Goal: Find specific page/section: Find specific page/section

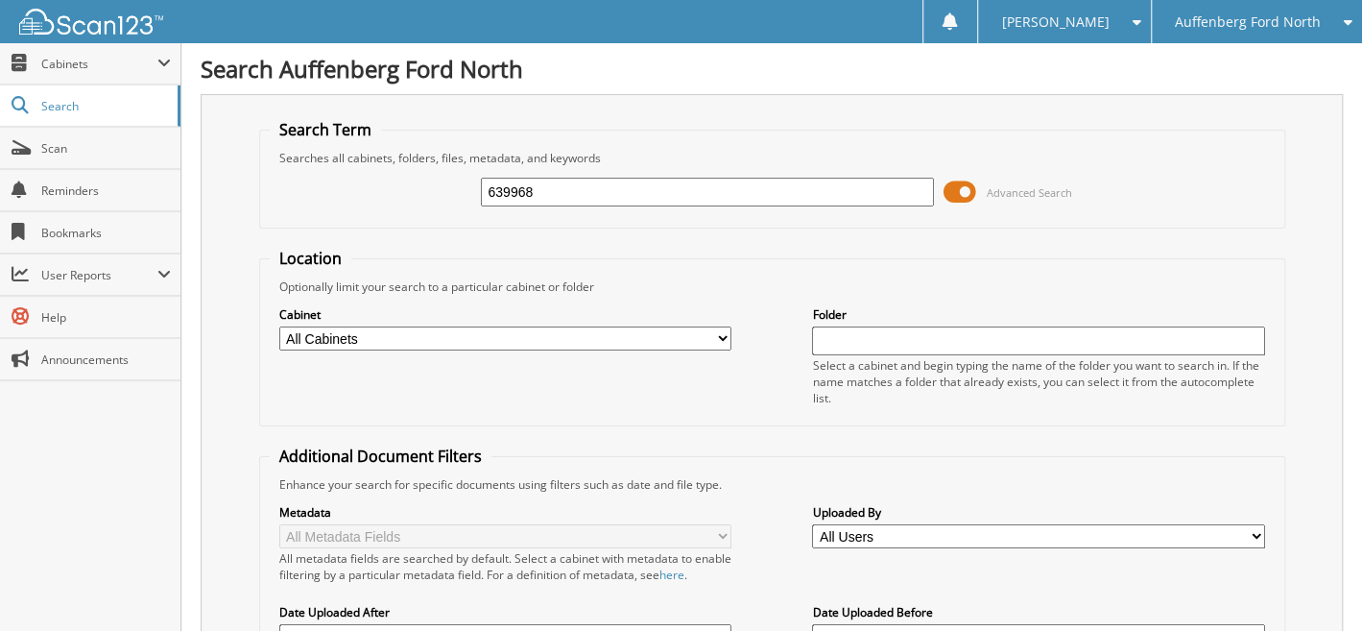
type input "639968"
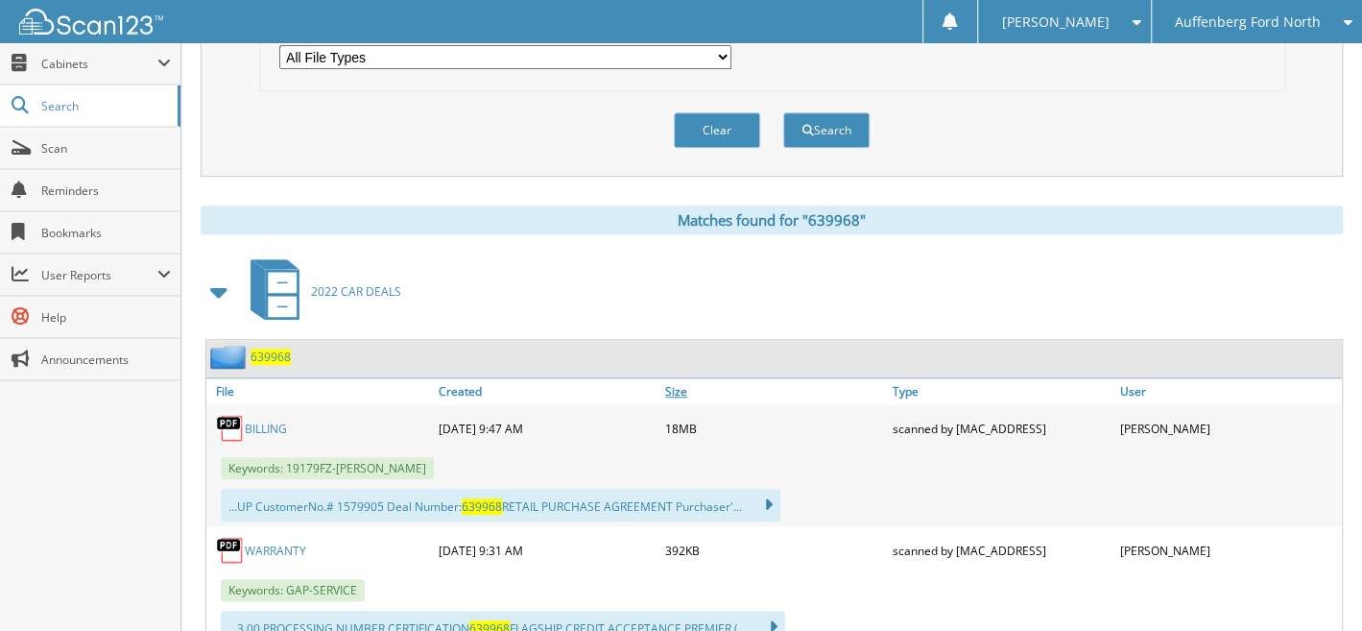
scroll to position [820, 0]
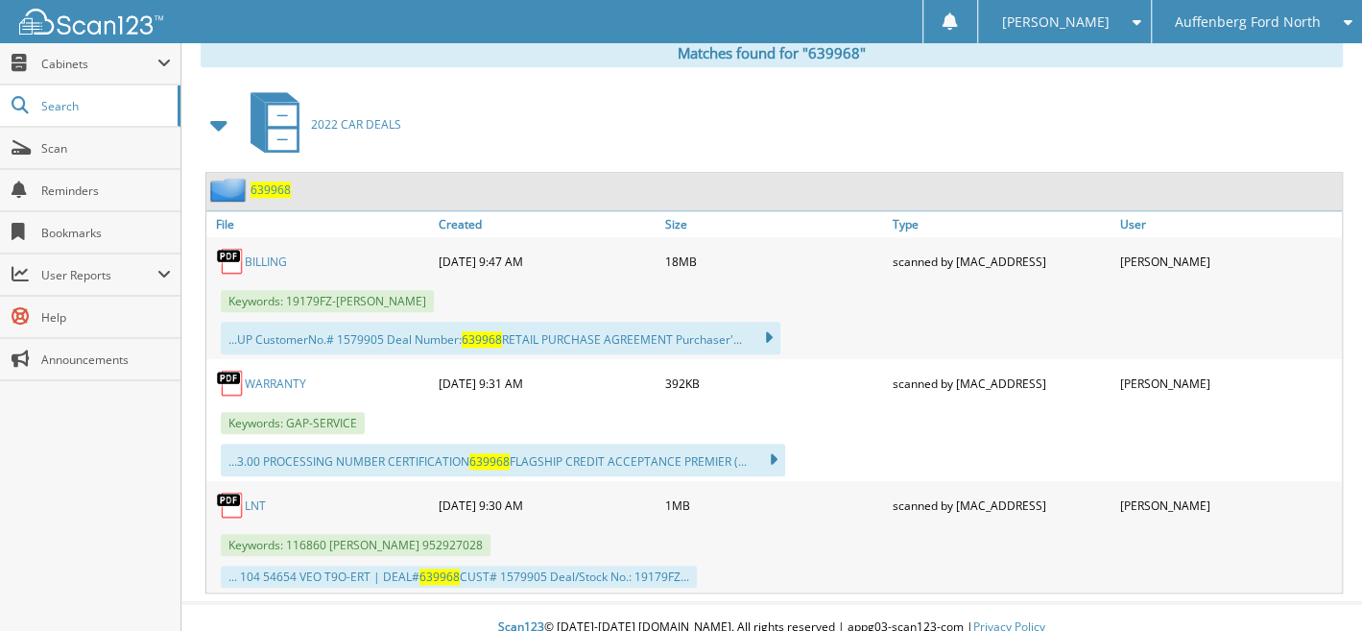
click at [1270, 16] on span "Auffenberg Ford North" at bounding box center [1248, 22] width 146 height 12
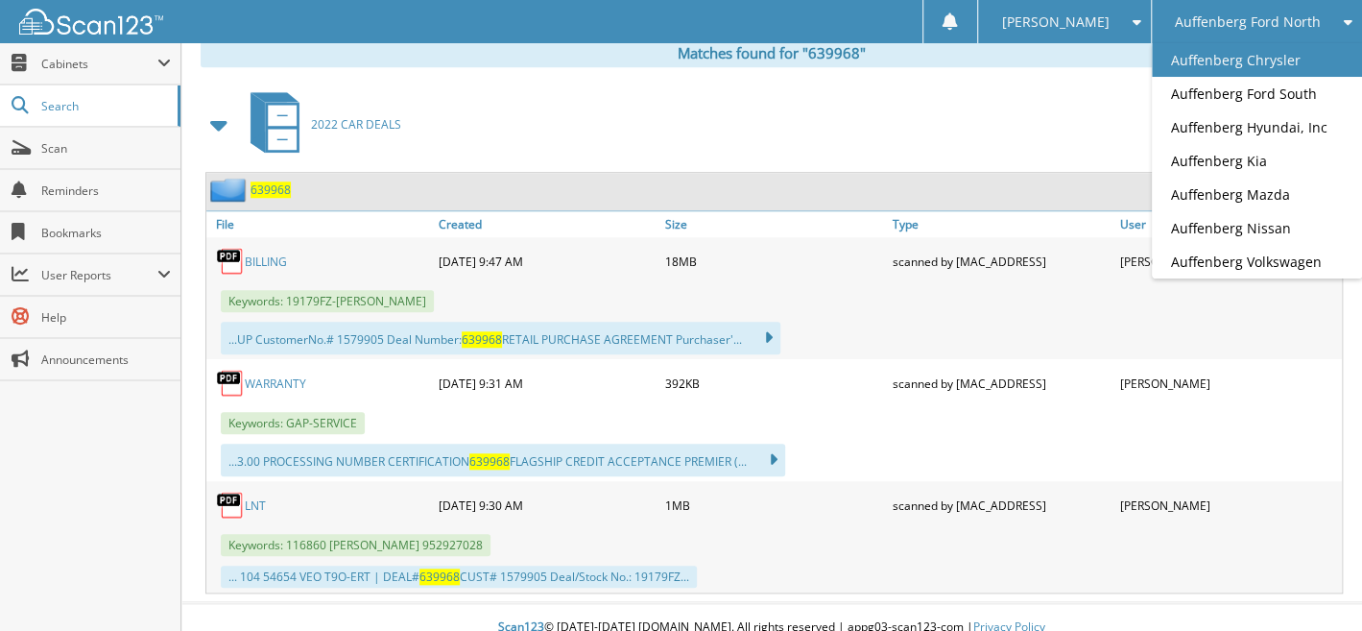
click at [1237, 58] on link "Auffenberg Chrysler" at bounding box center [1257, 60] width 210 height 34
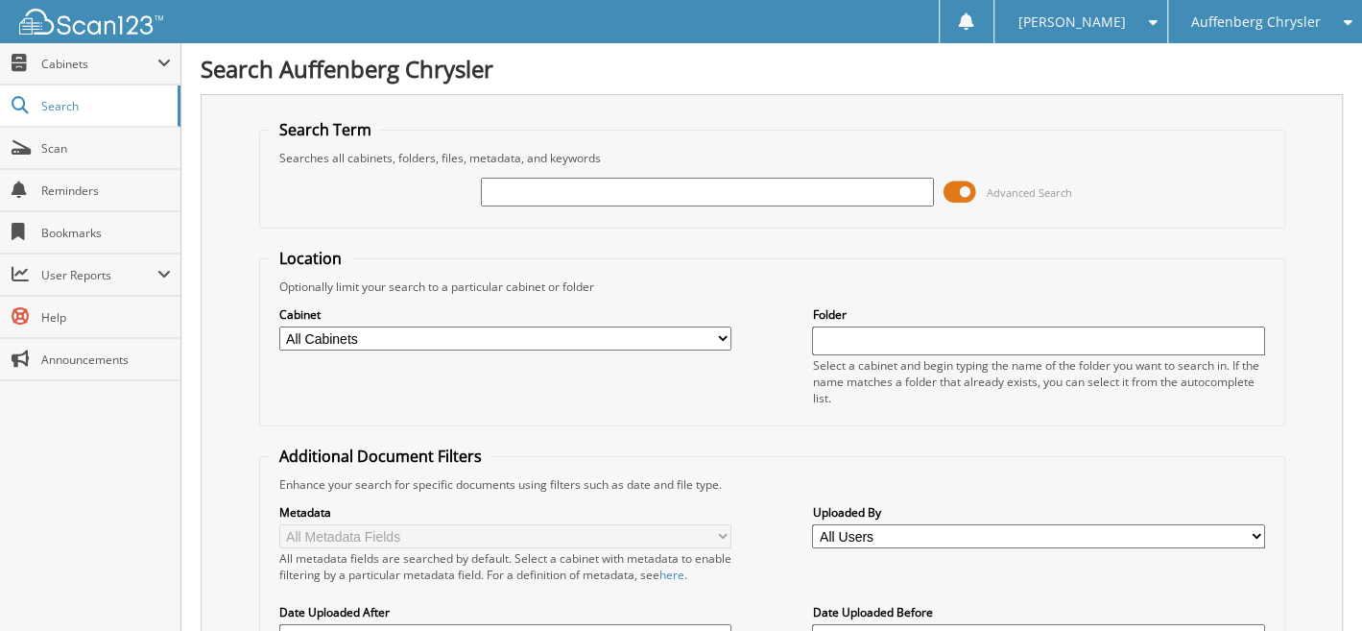
click at [623, 191] on input "text" at bounding box center [707, 192] width 452 height 29
type input "917437"
click at [761, 373] on div "Cabinet All Cabinets 2017 CAR DEALS 2018 CAR DEALS 2019 CAR DEALS 2020 CAR DEAL…" at bounding box center [772, 355] width 1005 height 121
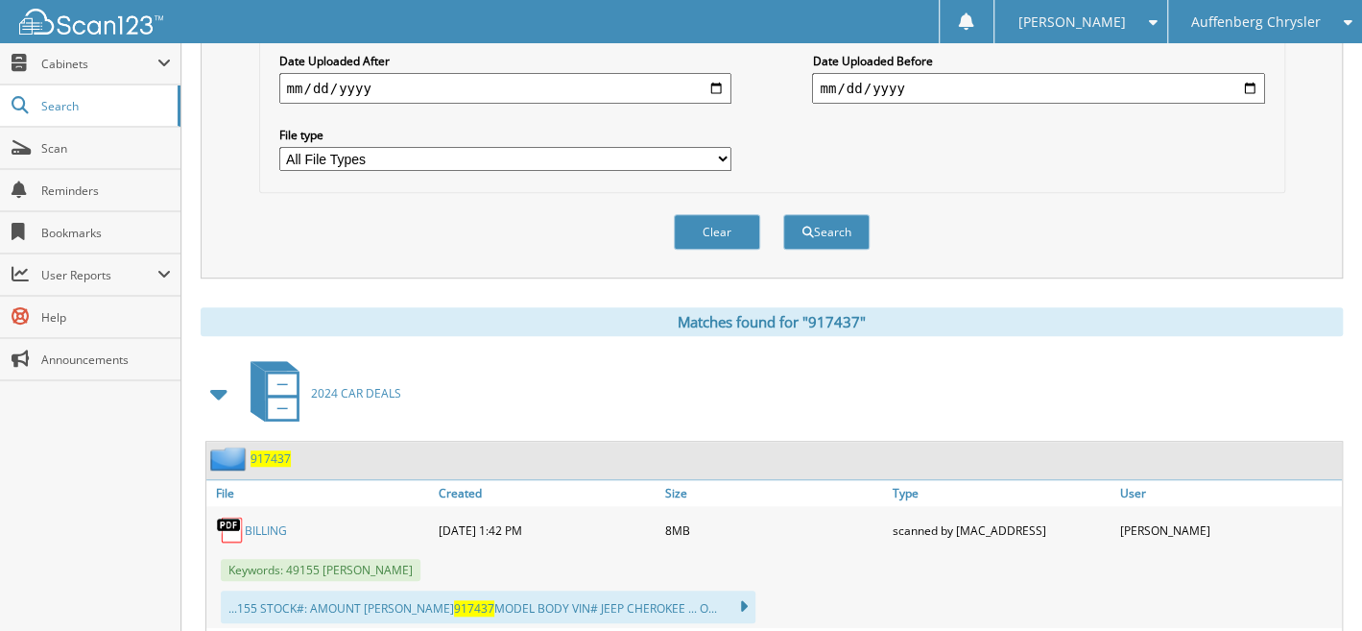
click at [274, 450] on span "917437" at bounding box center [271, 458] width 40 height 16
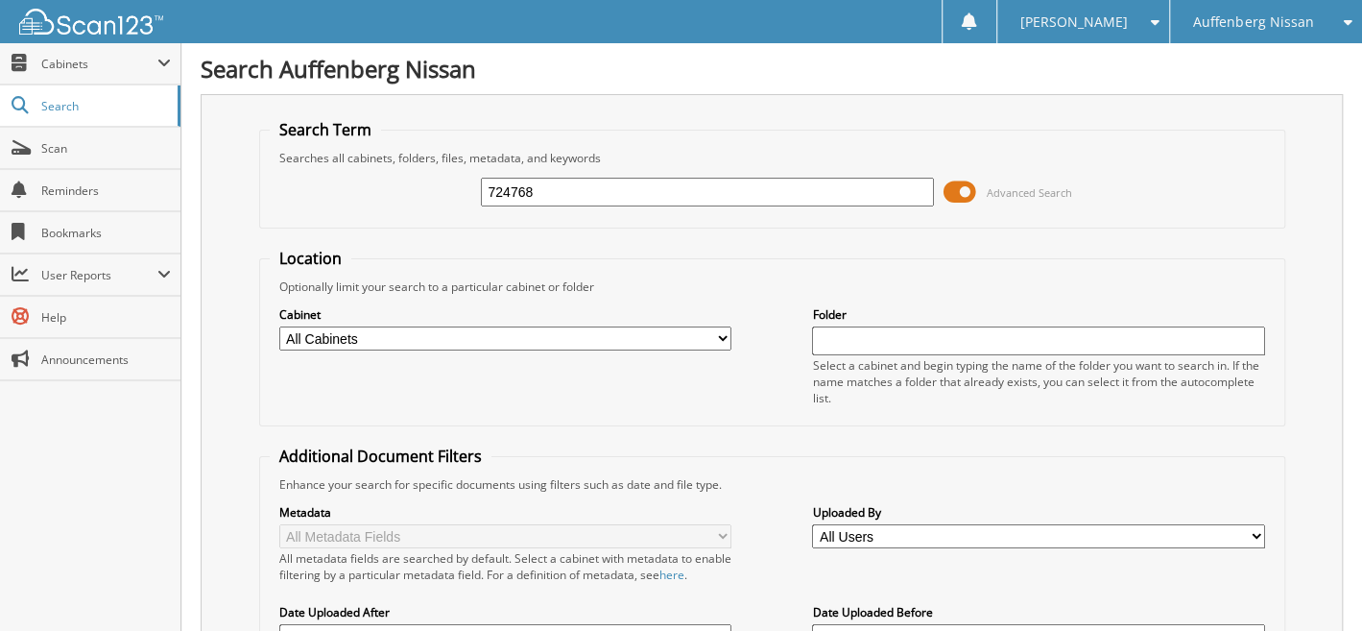
type input "724768"
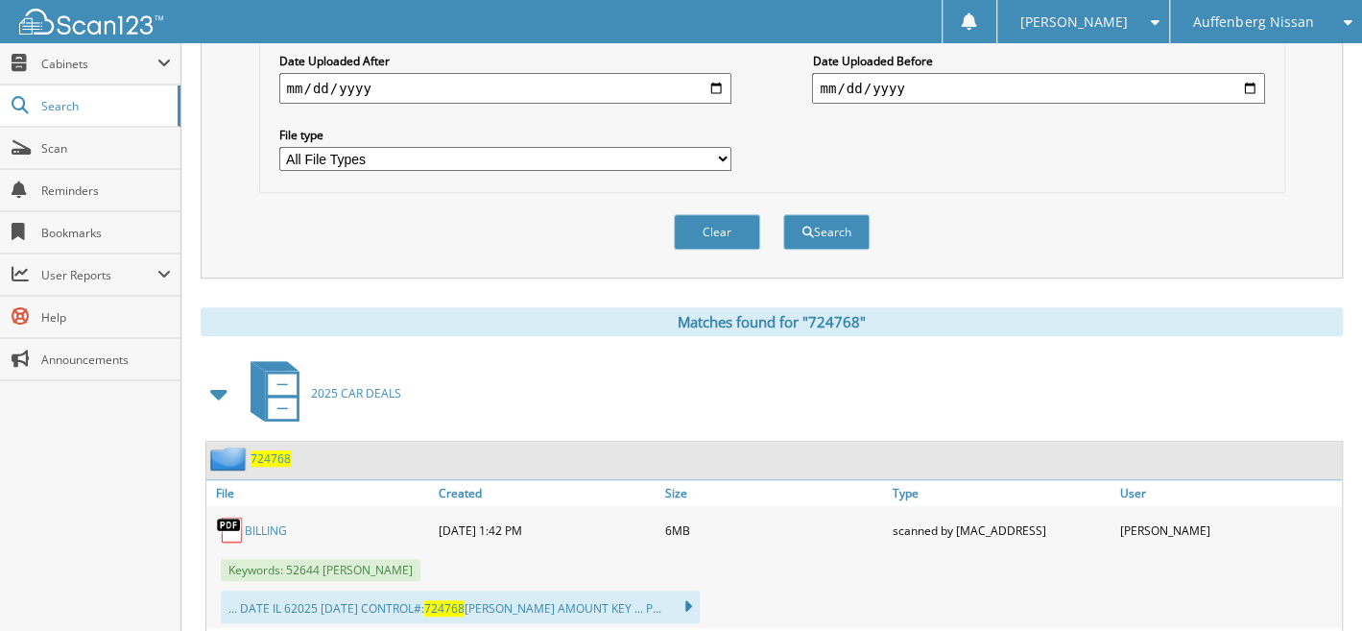
click at [268, 450] on span "724768" at bounding box center [271, 458] width 40 height 16
